Goal: Task Accomplishment & Management: Use online tool/utility

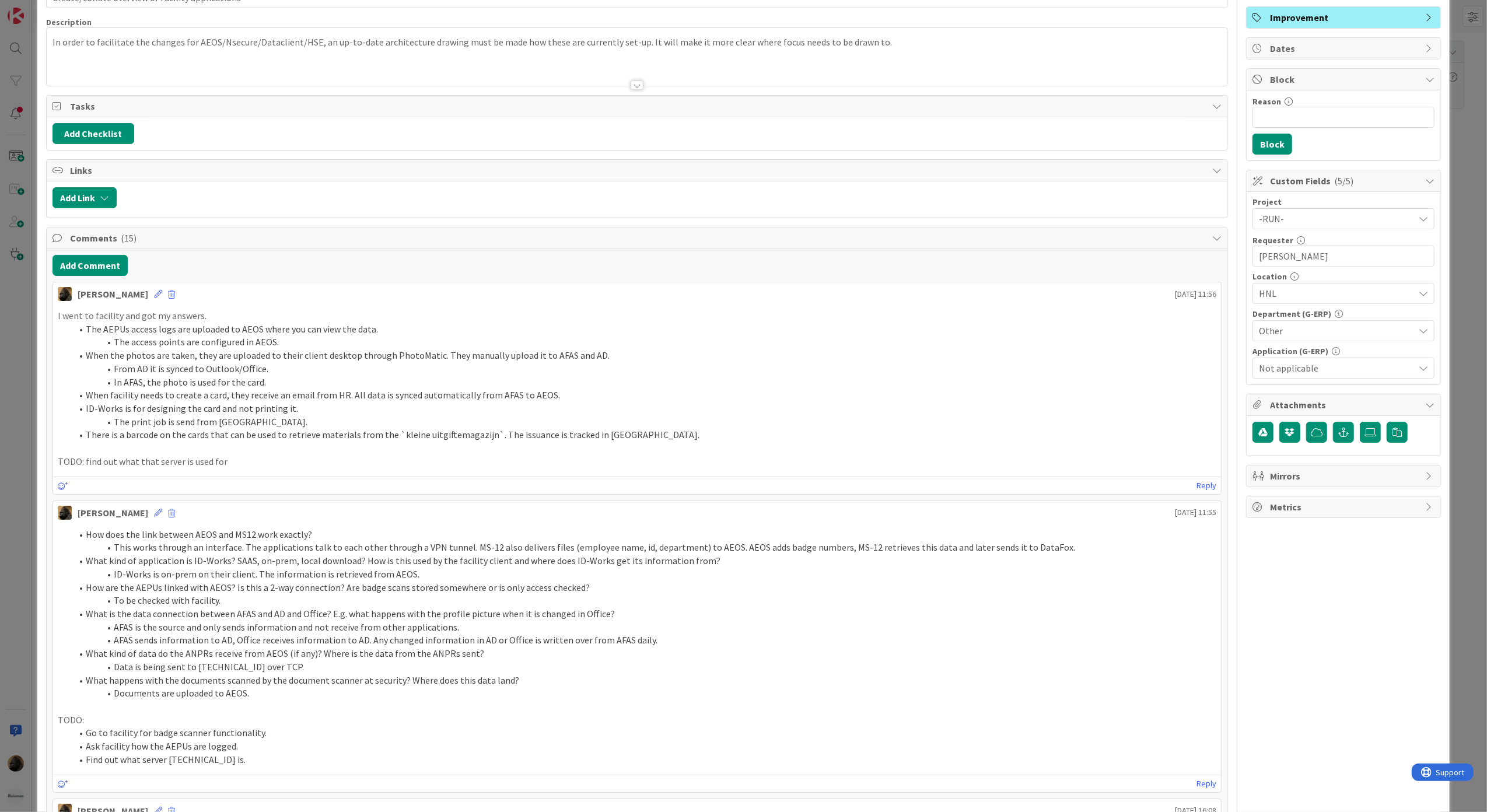
click at [333, 380] on li "In AFAS, the photo is used for the card." at bounding box center [644, 382] width 1145 height 14
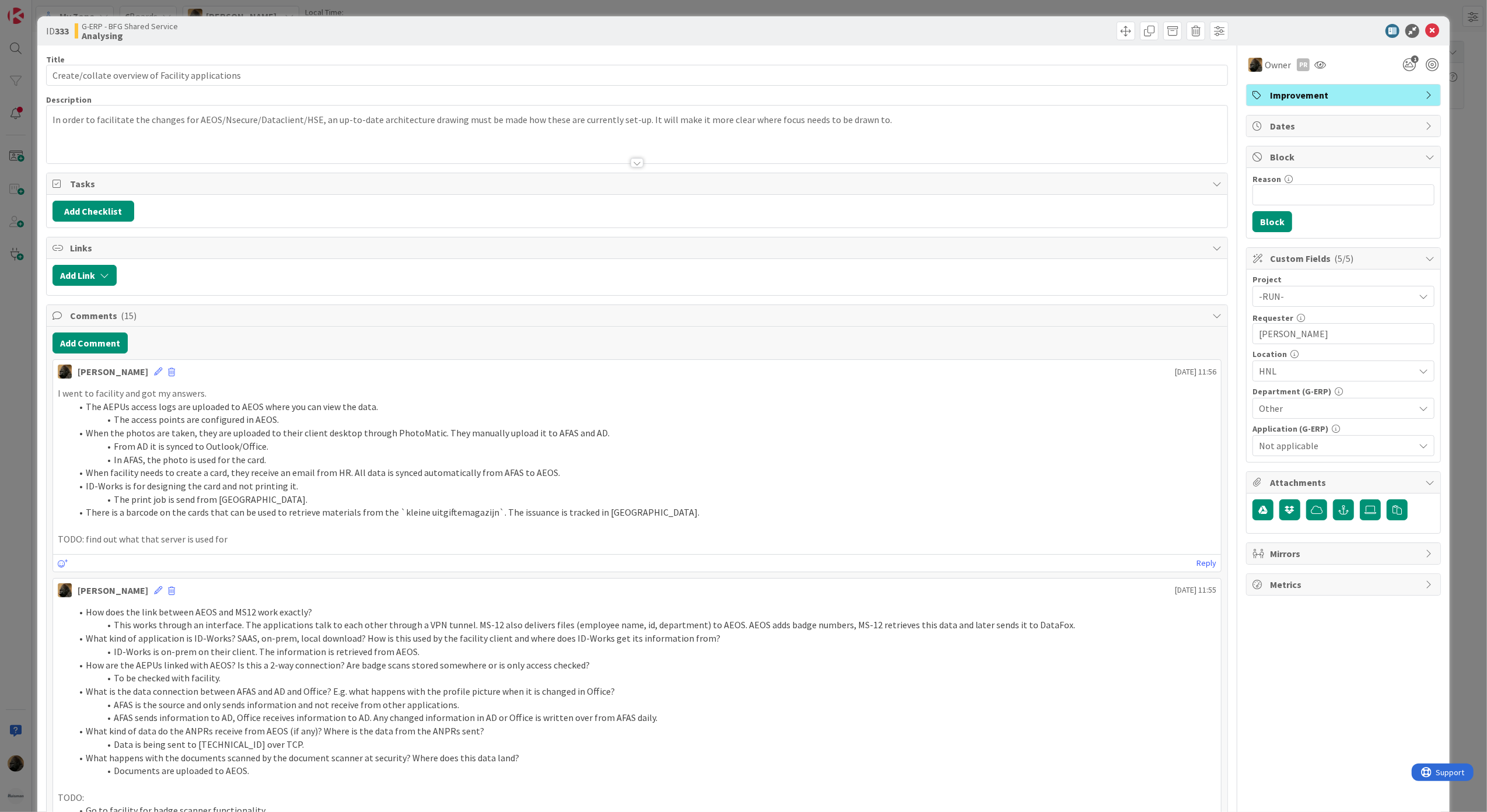
click at [18, 448] on div "ID 333 G-ERP - BFG Shared Service Analysing Title 48 / 128 Create/collate overv…" at bounding box center [743, 406] width 1487 height 812
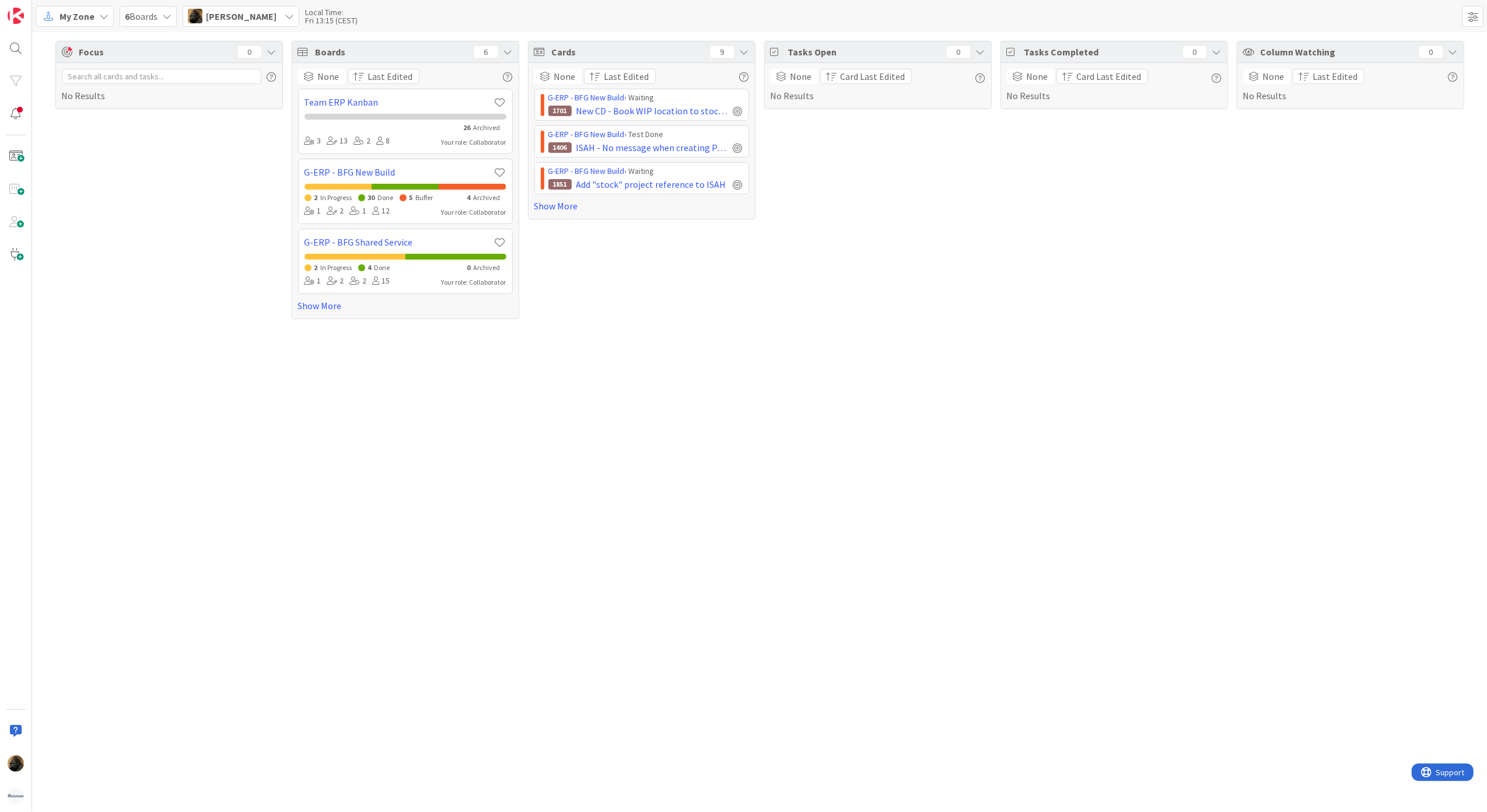
click at [696, 317] on div "Cards 9 None Last Edited G-ERP - BFG New Build › Waiting 1701 New CD - Book WIP…" at bounding box center [642, 180] width 228 height 278
click at [558, 213] on link "Show More" at bounding box center [642, 206] width 215 height 14
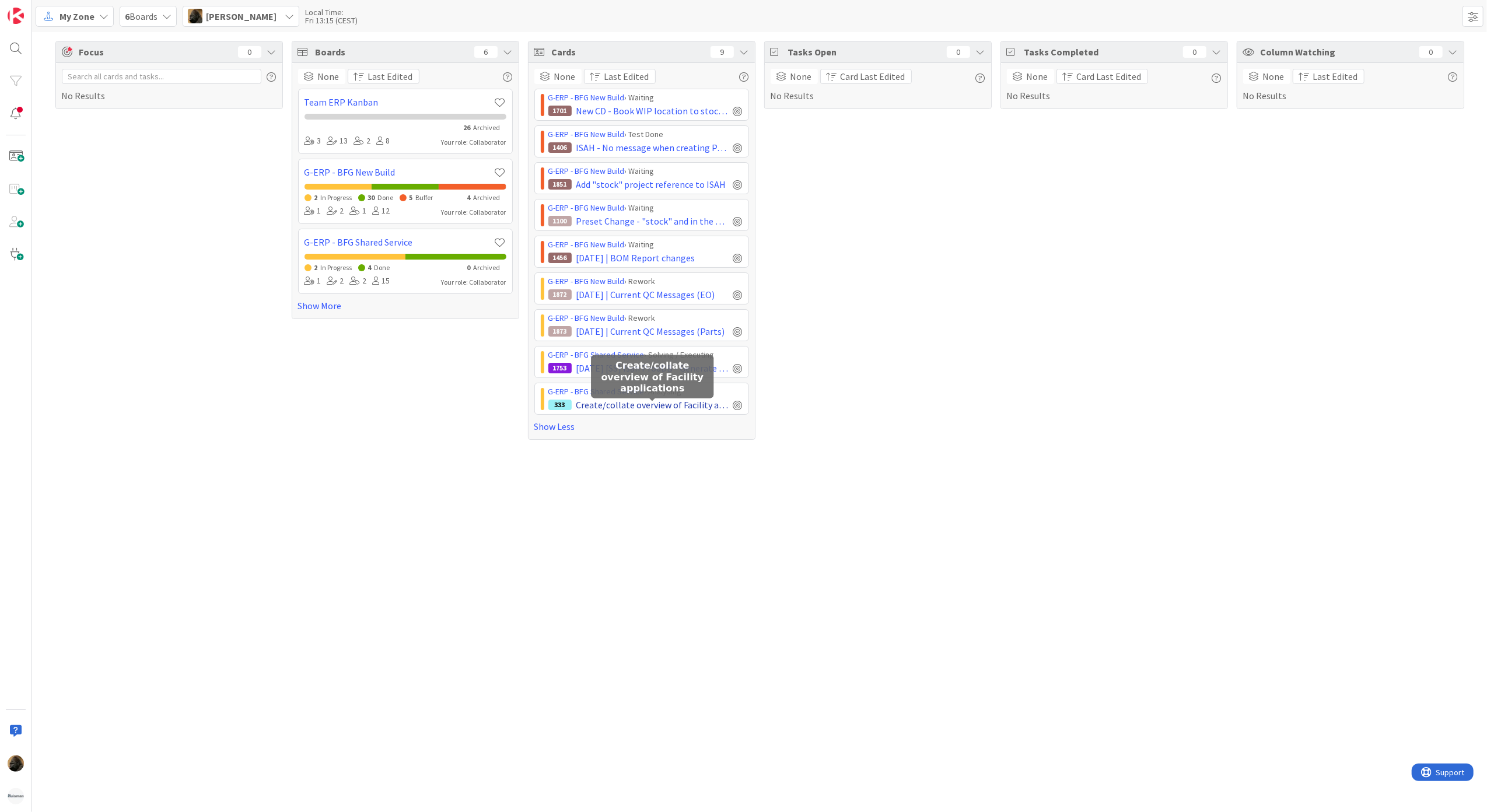
click at [641, 408] on span "Create/collate overview of Facility applications" at bounding box center [652, 405] width 152 height 14
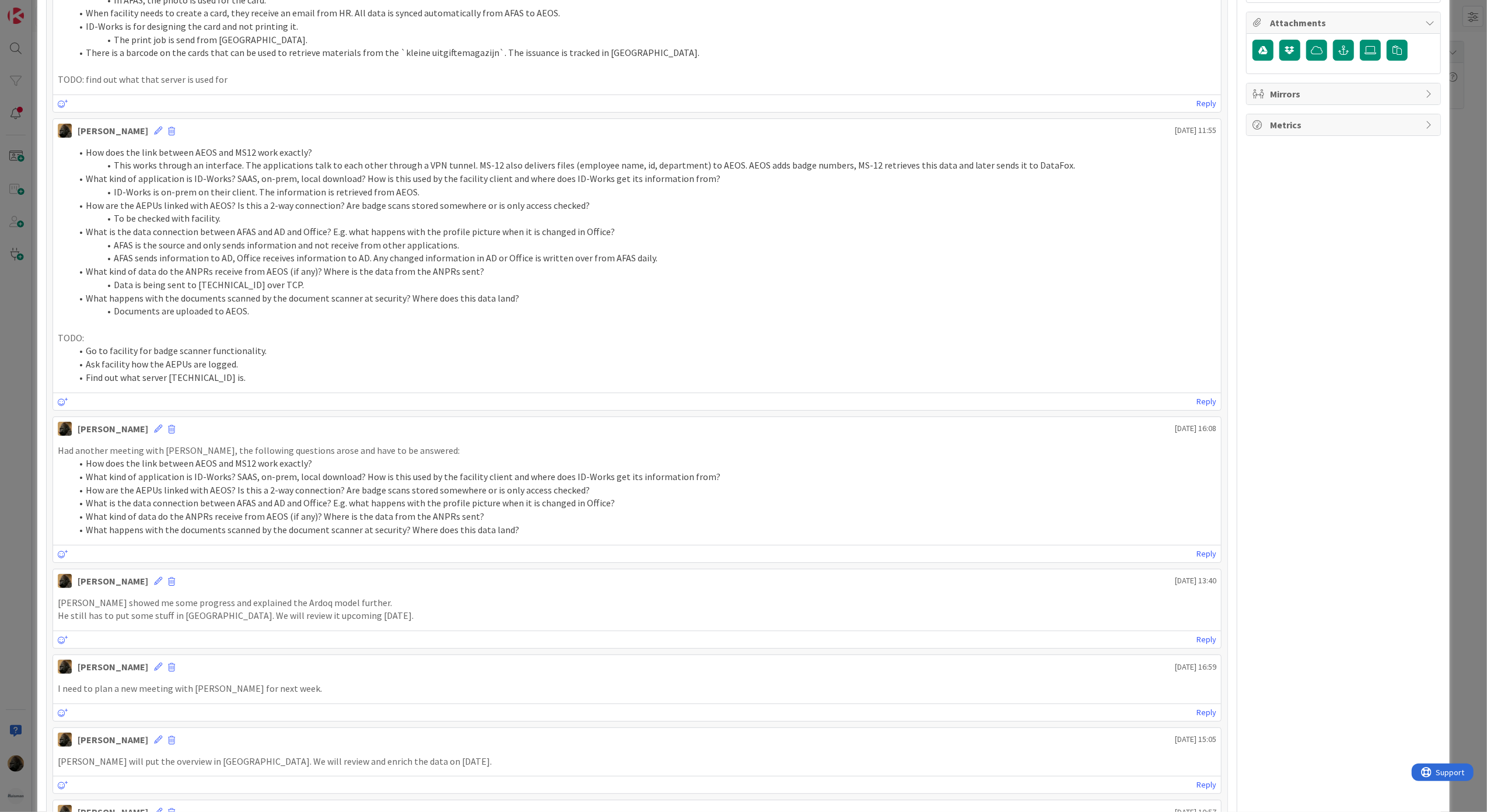
scroll to position [467, 0]
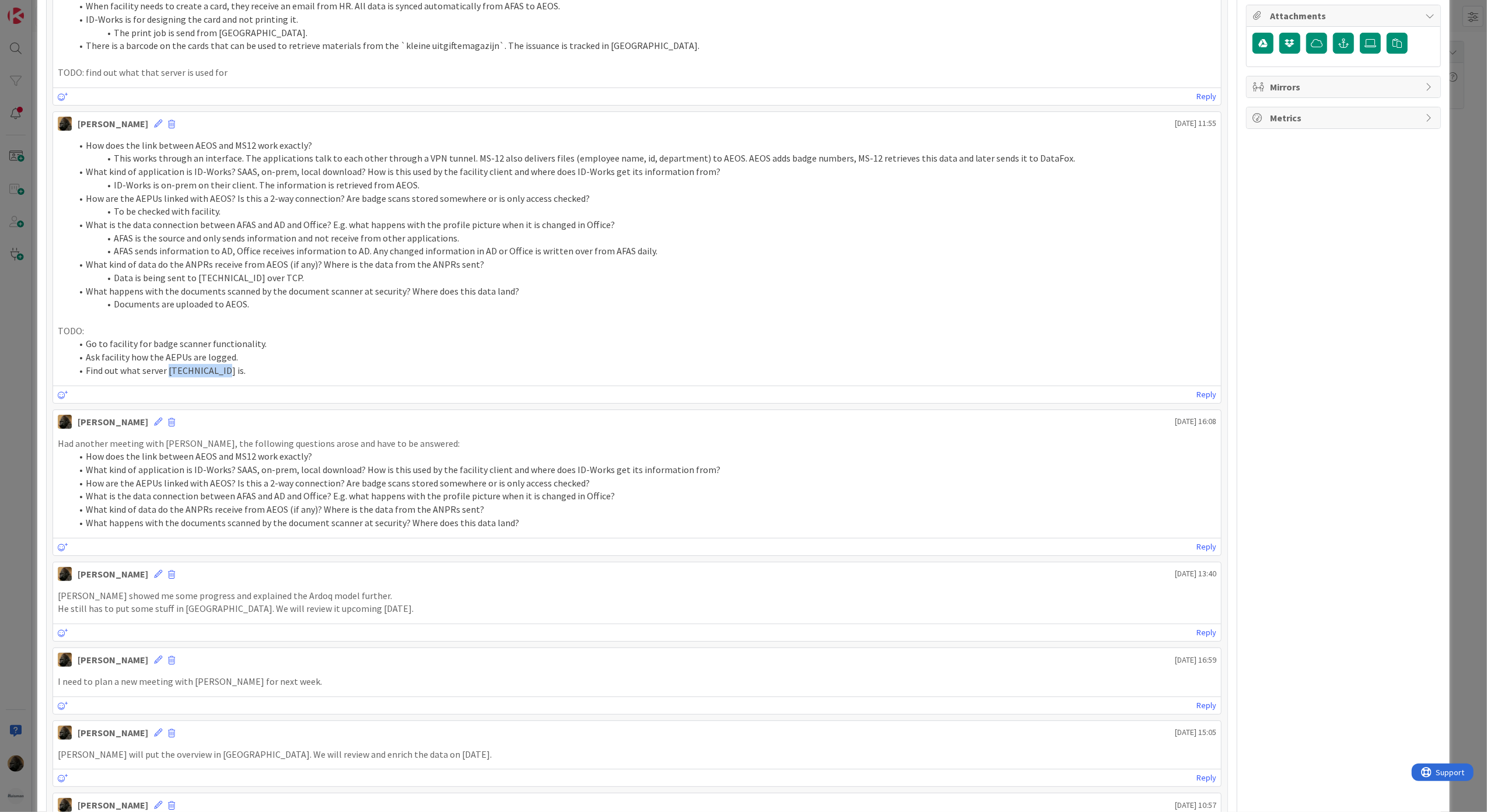
drag, startPoint x: 168, startPoint y: 374, endPoint x: 221, endPoint y: 376, distance: 53.0
click at [221, 376] on li "Find out what server [TECHNICAL_ID] is." at bounding box center [644, 371] width 1145 height 14
copy li "172.20.236.30"
